Goal: Task Accomplishment & Management: Complete application form

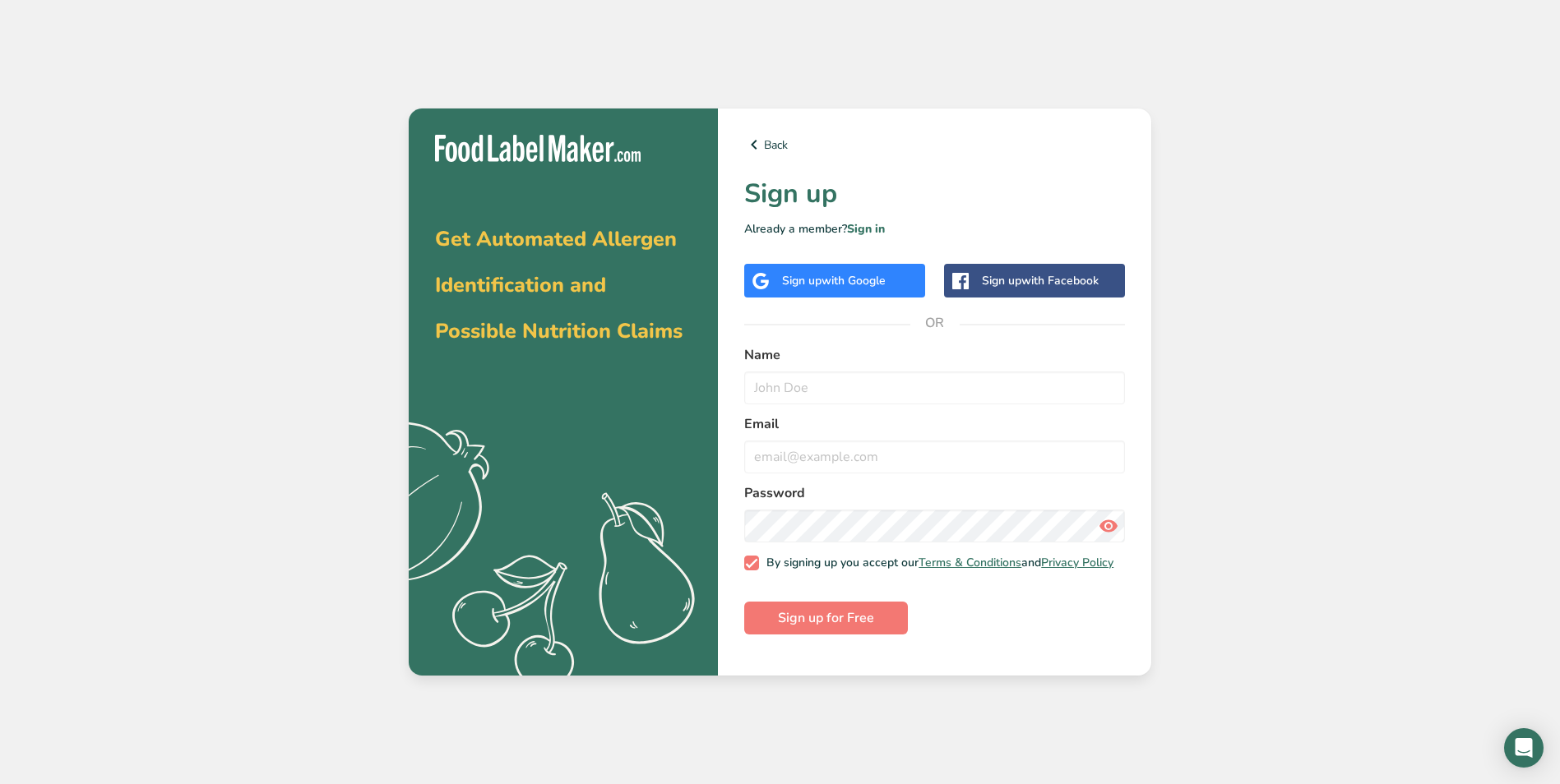
click at [1406, 440] on div "Get Automated Allergen Identification and Possible Nutrition Claims .a{fill:#f5…" at bounding box center [780, 392] width 1560 height 784
click at [829, 390] on input "text" at bounding box center [935, 388] width 381 height 33
type input "[PERSON_NAME]"
type input "[PERSON_NAME][EMAIL_ADDRESS][DOMAIN_NAME]"
click at [816, 625] on span "Sign up for Free" at bounding box center [826, 618] width 96 height 19
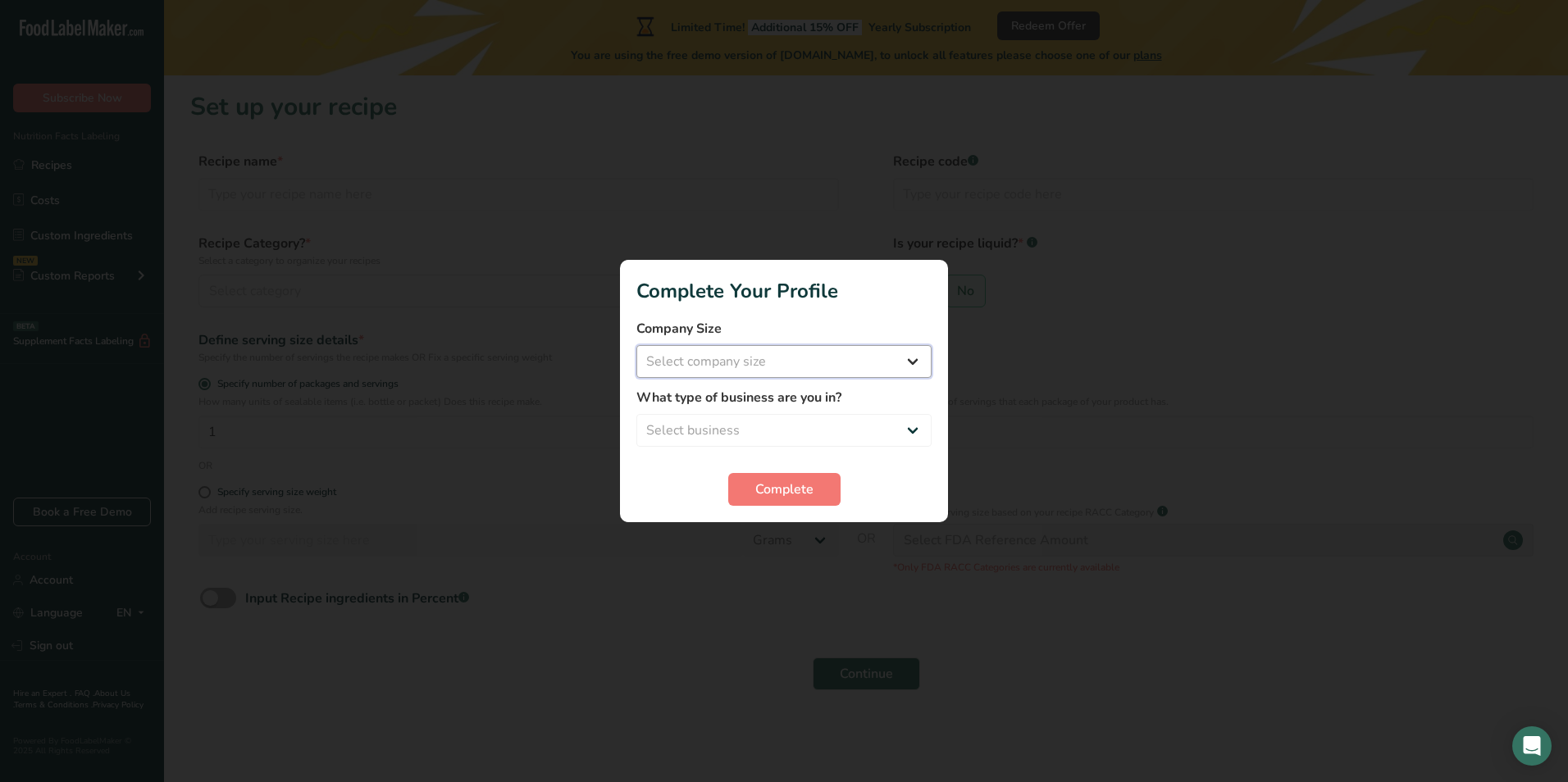
click at [928, 366] on select "Select company size Fewer than 10 Employees 10 to 50 Employees 51 to 500 Employ…" at bounding box center [784, 362] width 295 height 33
select select "3"
click at [637, 345] on select "Select company size Fewer than 10 Employees 10 to 50 Employees 51 to 500 Employ…" at bounding box center [784, 362] width 295 height 33
click at [906, 429] on select "Select business Packaged Food Manufacturer Restaurant & Cafe Bakery Meal Plans …" at bounding box center [784, 431] width 295 height 33
select select "1"
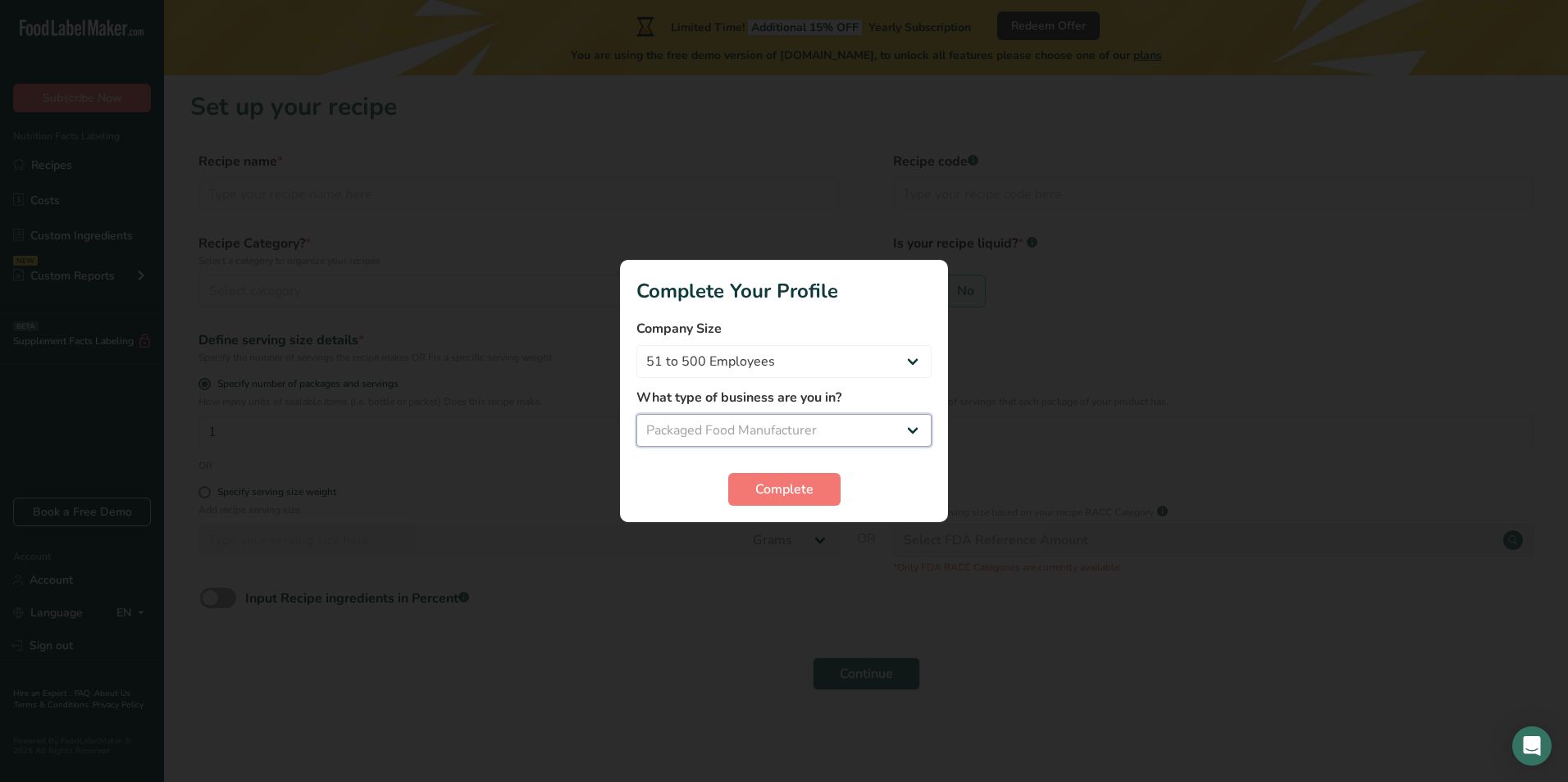
click at [637, 414] on select "Select business Packaged Food Manufacturer Restaurant & Cafe Bakery Meal Plans …" at bounding box center [784, 431] width 295 height 33
click at [802, 487] on span "Complete" at bounding box center [784, 489] width 58 height 19
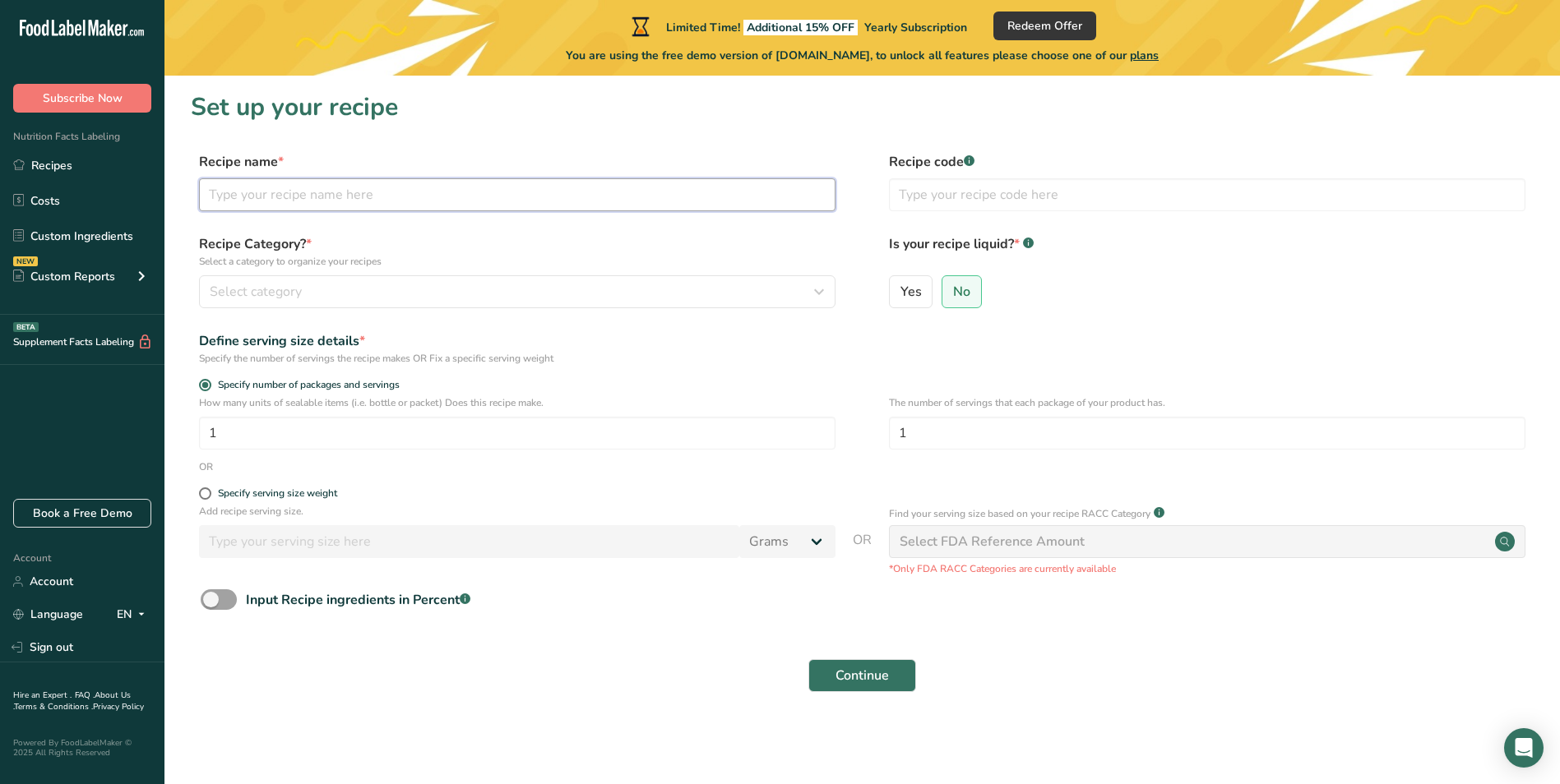
click at [460, 205] on input "text" at bounding box center [518, 195] width 637 height 33
click at [820, 294] on icon "button" at bounding box center [818, 291] width 19 height 30
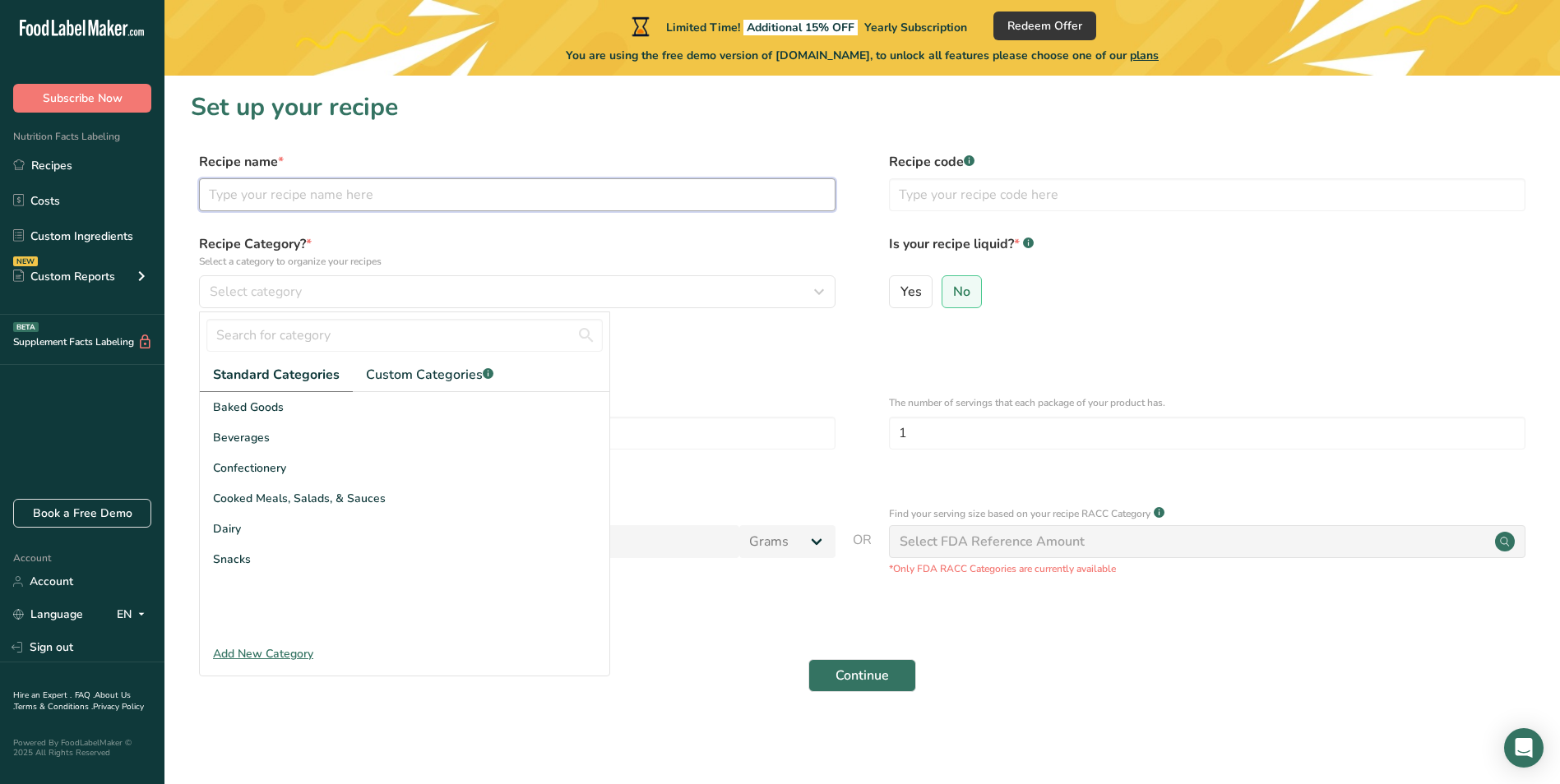
click at [472, 198] on input "text" at bounding box center [518, 195] width 637 height 33
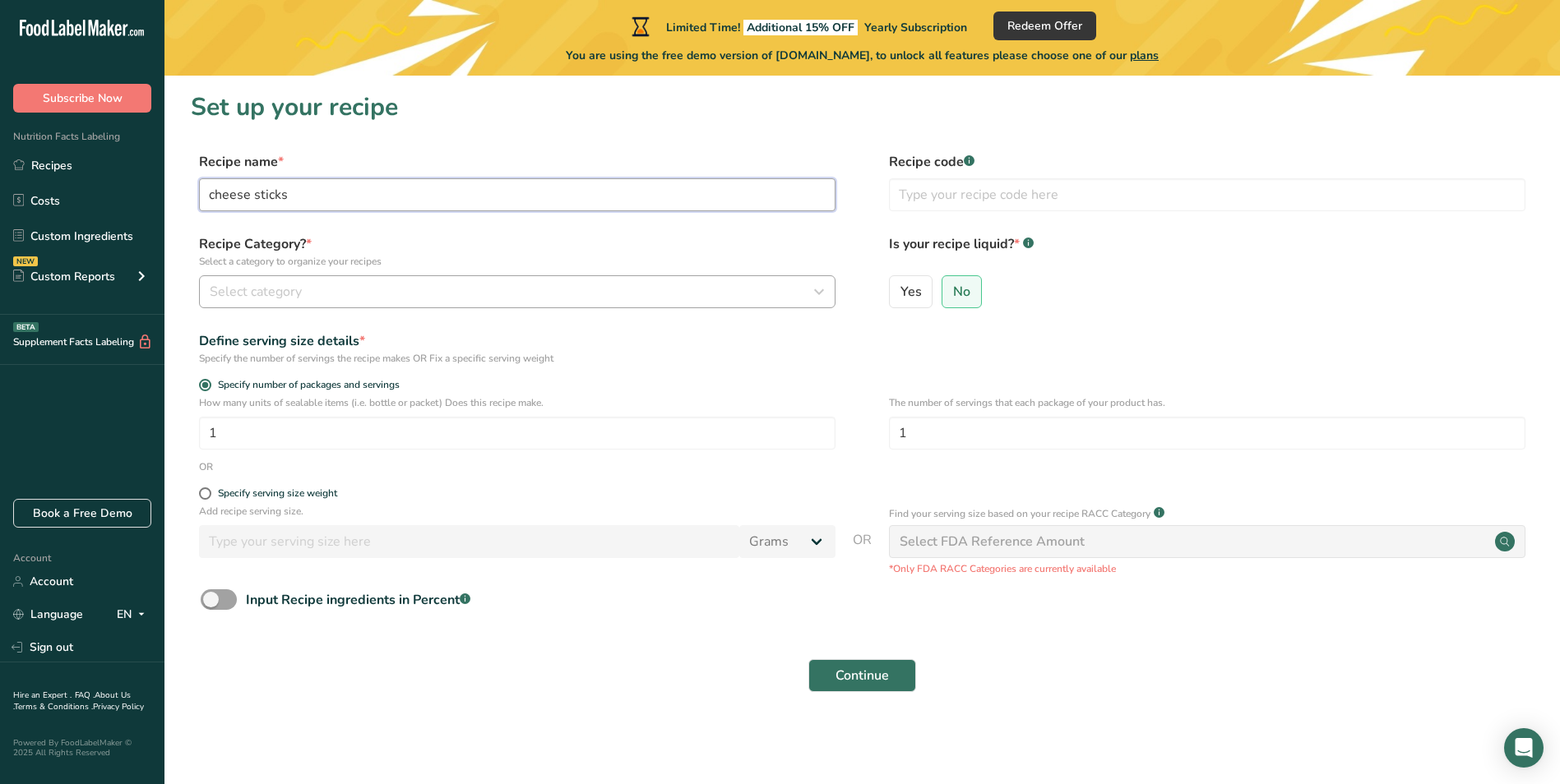
type input "cheese sticks"
click at [417, 298] on div "Select category" at bounding box center [512, 291] width 605 height 19
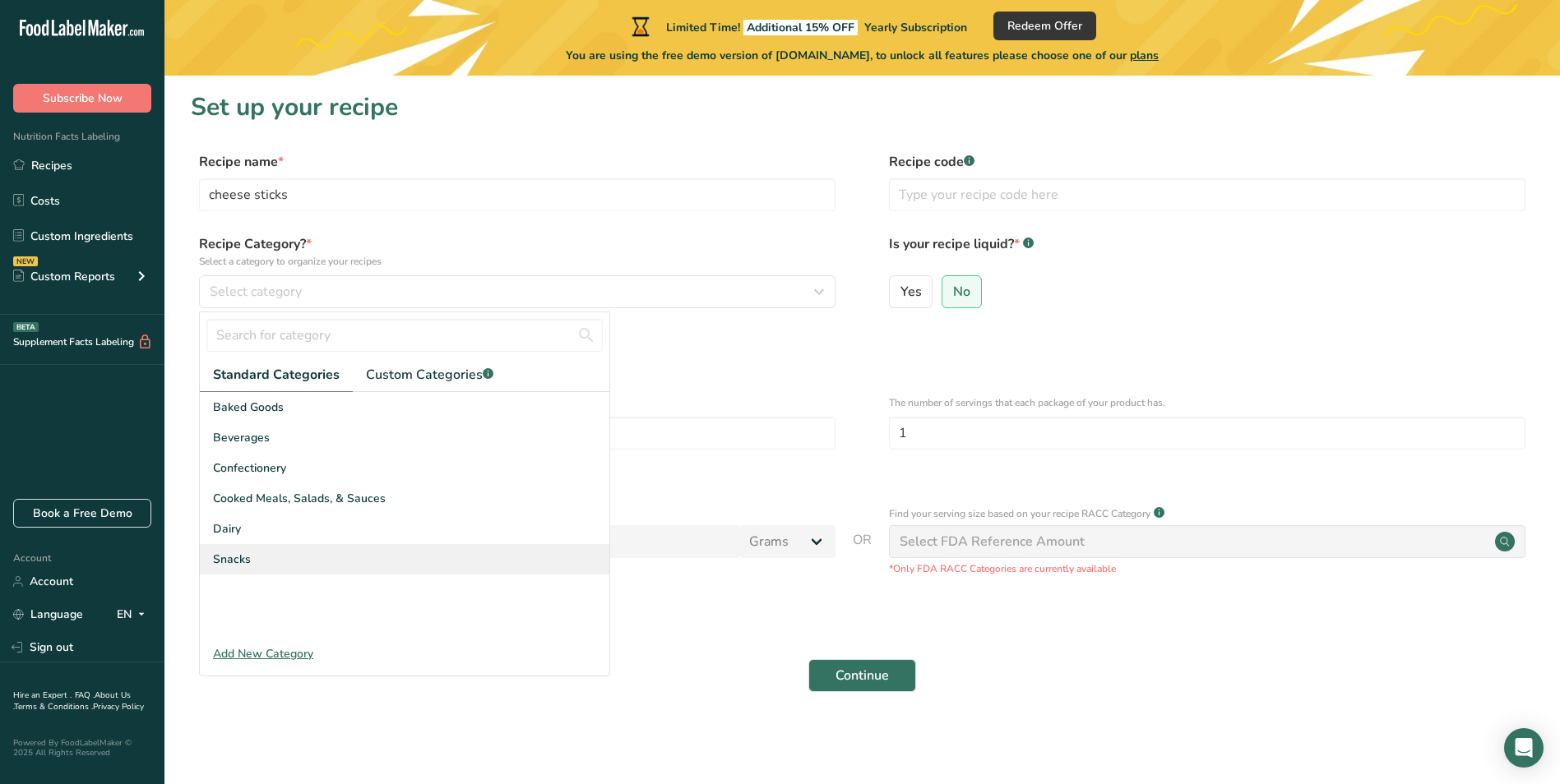
click at [247, 548] on div "Snacks" at bounding box center [405, 559] width 410 height 30
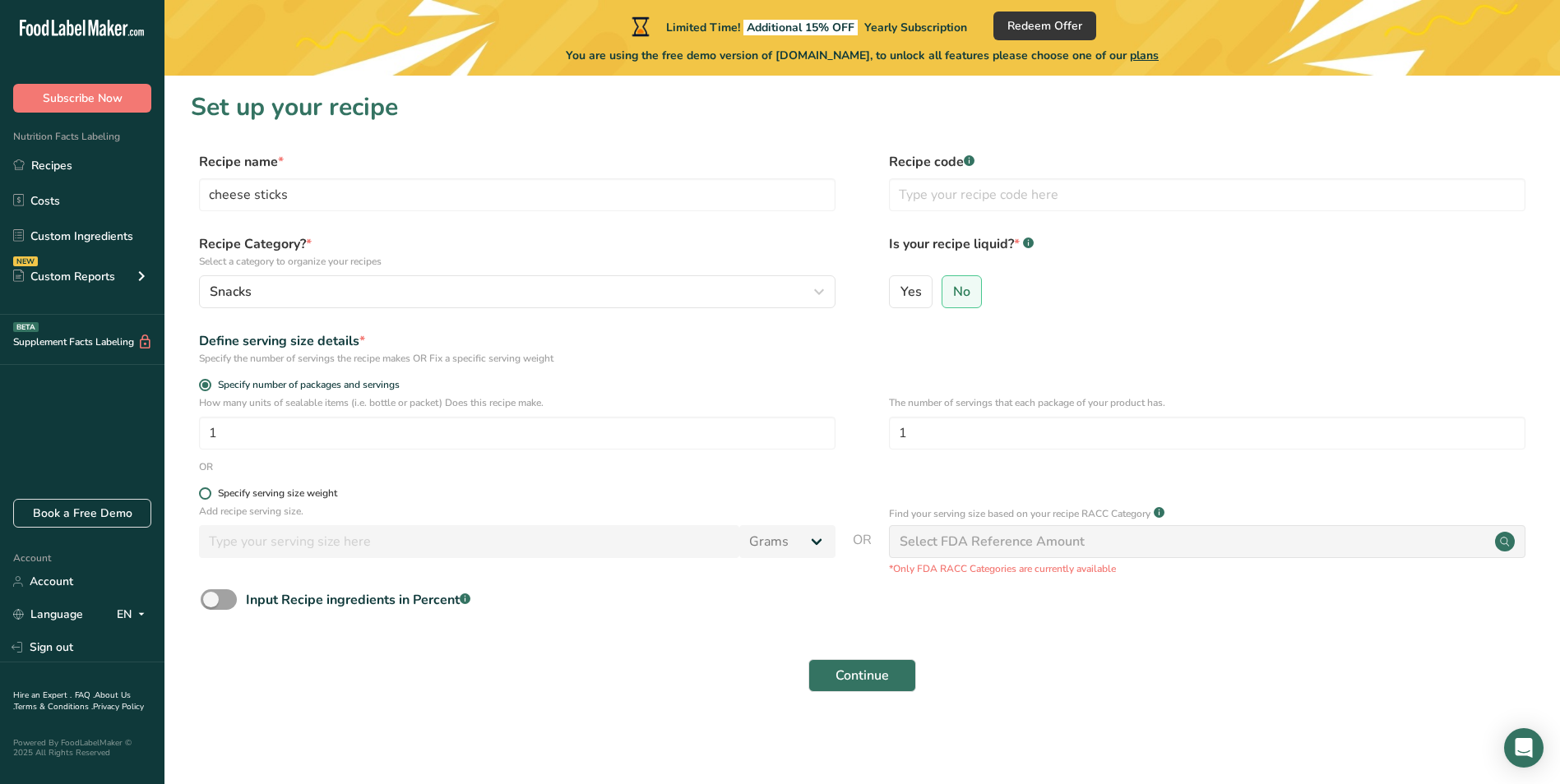
click at [201, 489] on span at bounding box center [205, 493] width 12 height 12
click at [201, 489] on input "Specify serving size weight" at bounding box center [205, 494] width 11 height 11
radio input "true"
radio input "false"
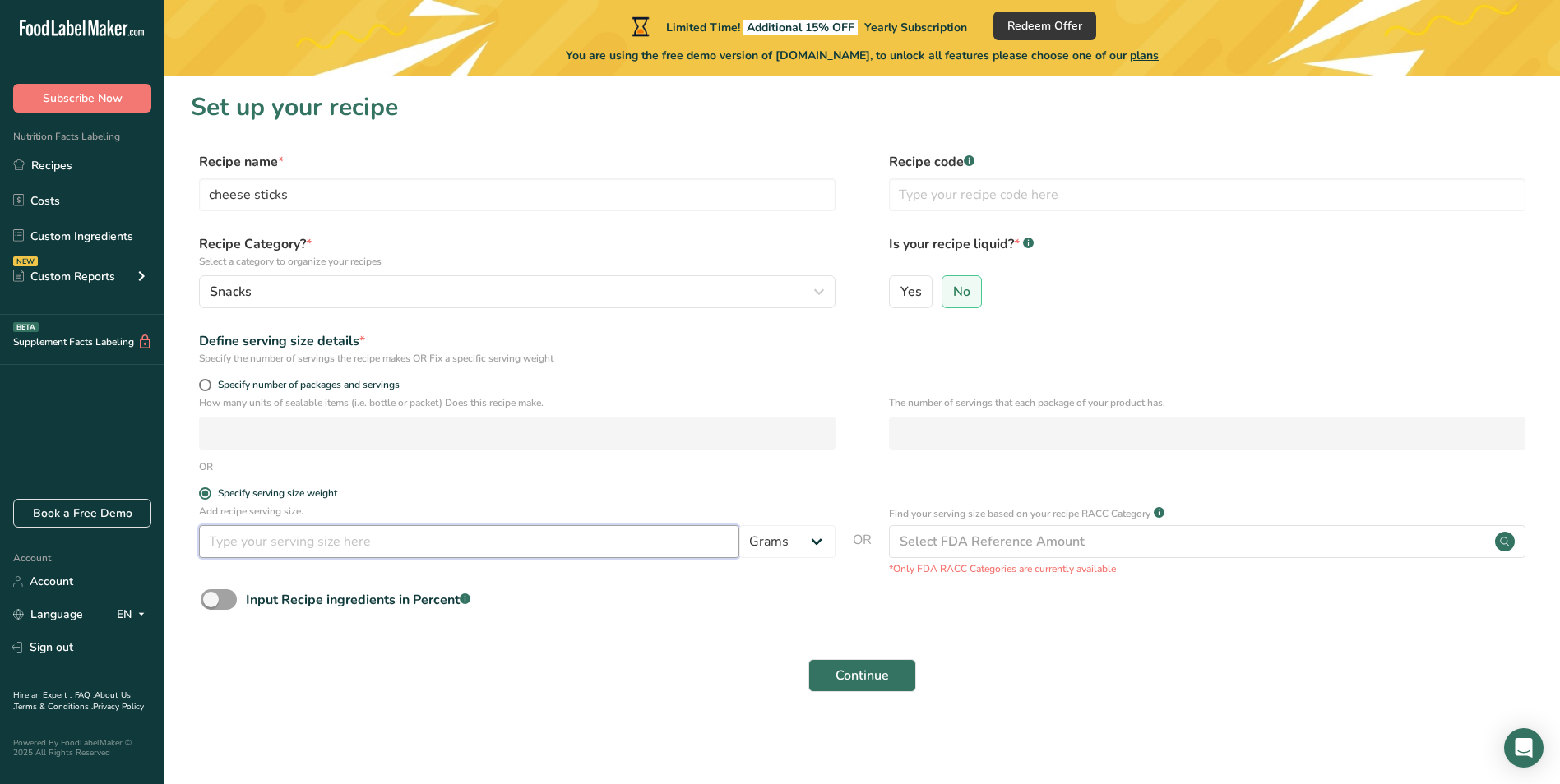
click at [651, 537] on input "number" at bounding box center [470, 542] width 541 height 33
type input "50"
click at [969, 196] on input "text" at bounding box center [1208, 195] width 637 height 33
type input "001"
click at [1023, 357] on div "Define serving size details * Specify the number of servings the recipe makes O…" at bounding box center [863, 348] width 1343 height 34
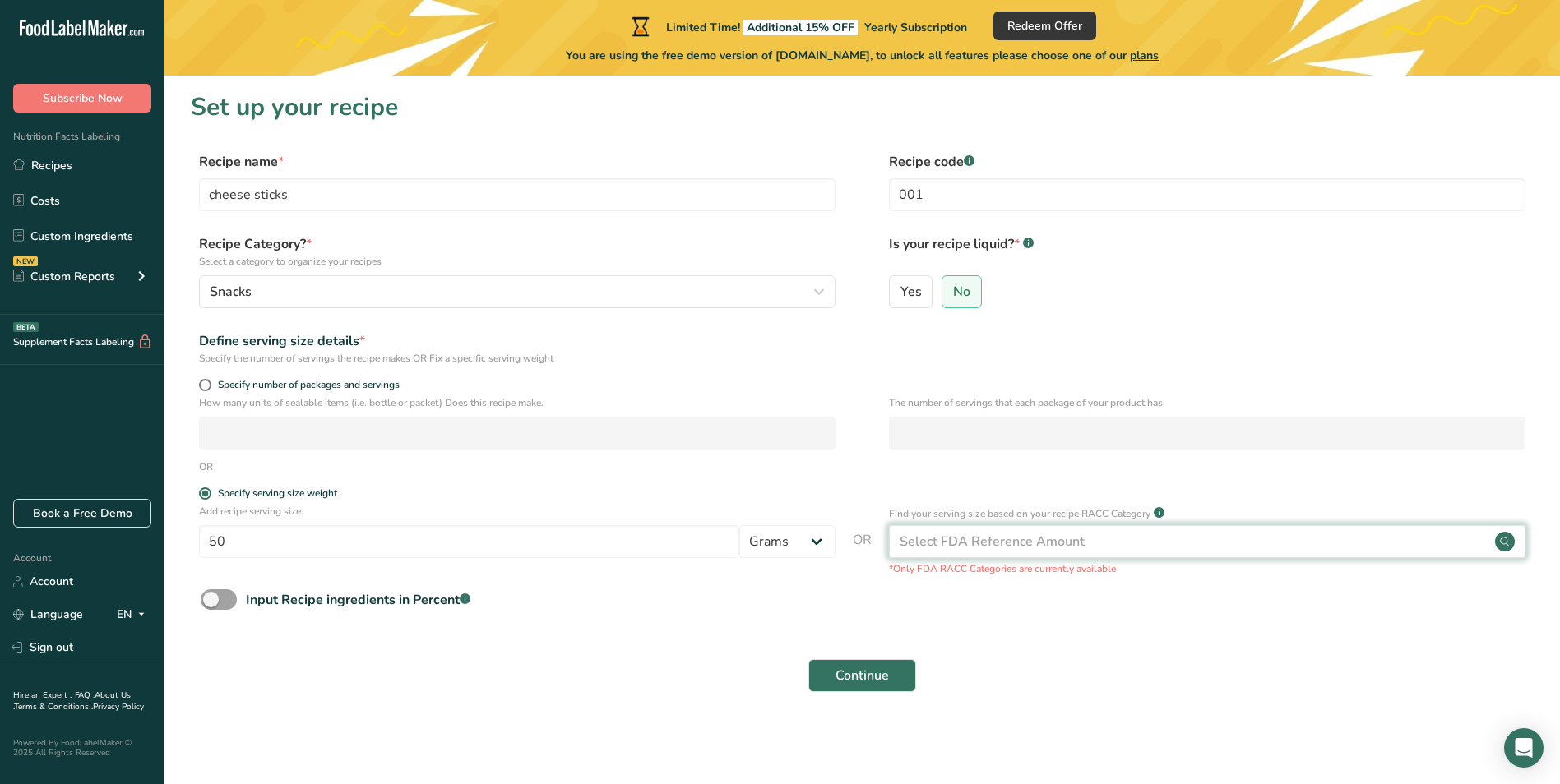
click at [1151, 544] on div "Select FDA Reference Amount" at bounding box center [1208, 542] width 637 height 33
